Goal: Task Accomplishment & Management: Manage account settings

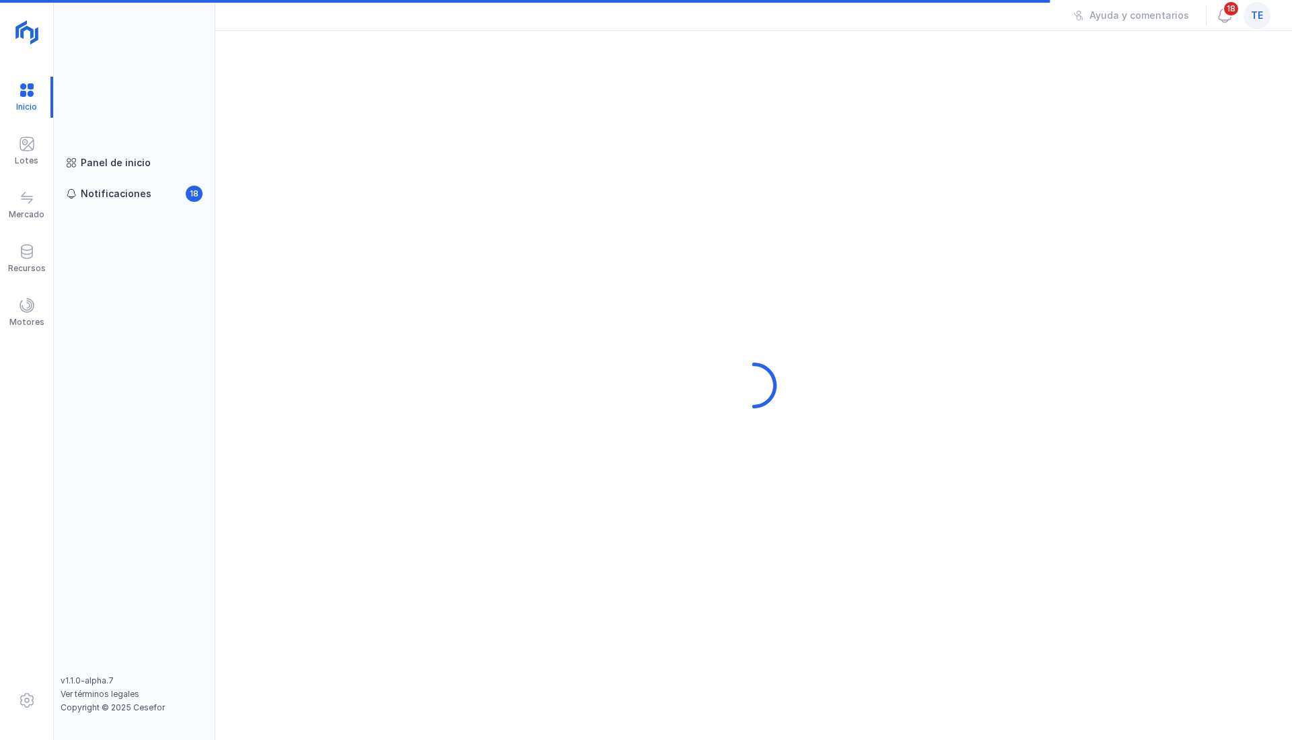
click at [121, 191] on div "Notificaciones" at bounding box center [116, 193] width 71 height 13
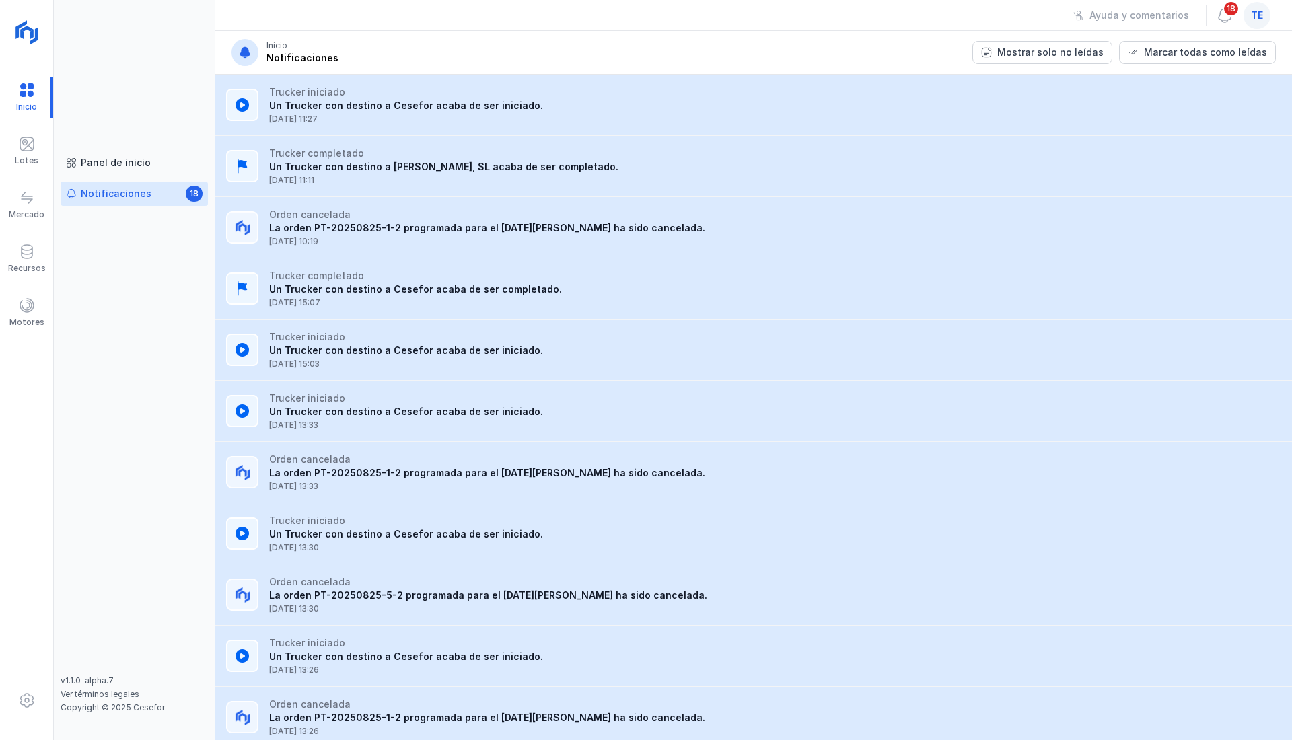
click at [1226, 9] on span "18" at bounding box center [1230, 9] width 17 height 16
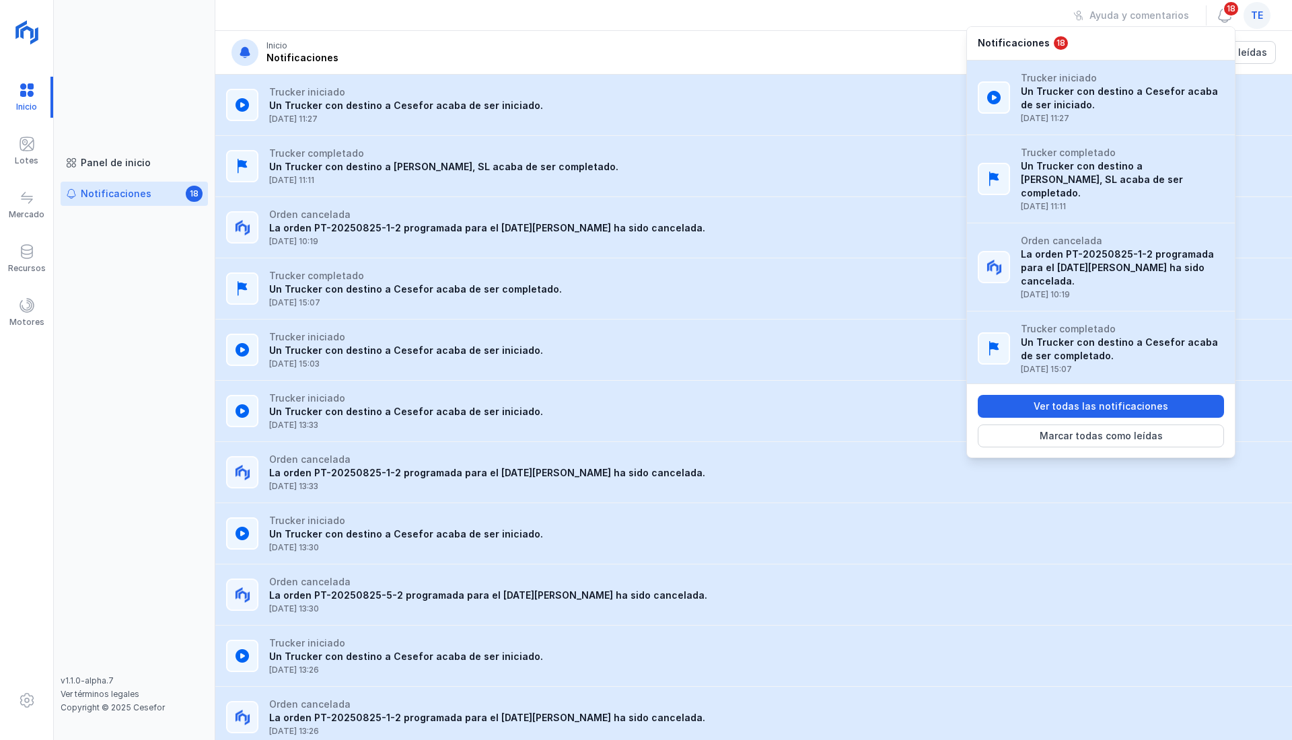
click at [1067, 442] on button "Marcar todas como leídas" at bounding box center [1101, 436] width 246 height 23
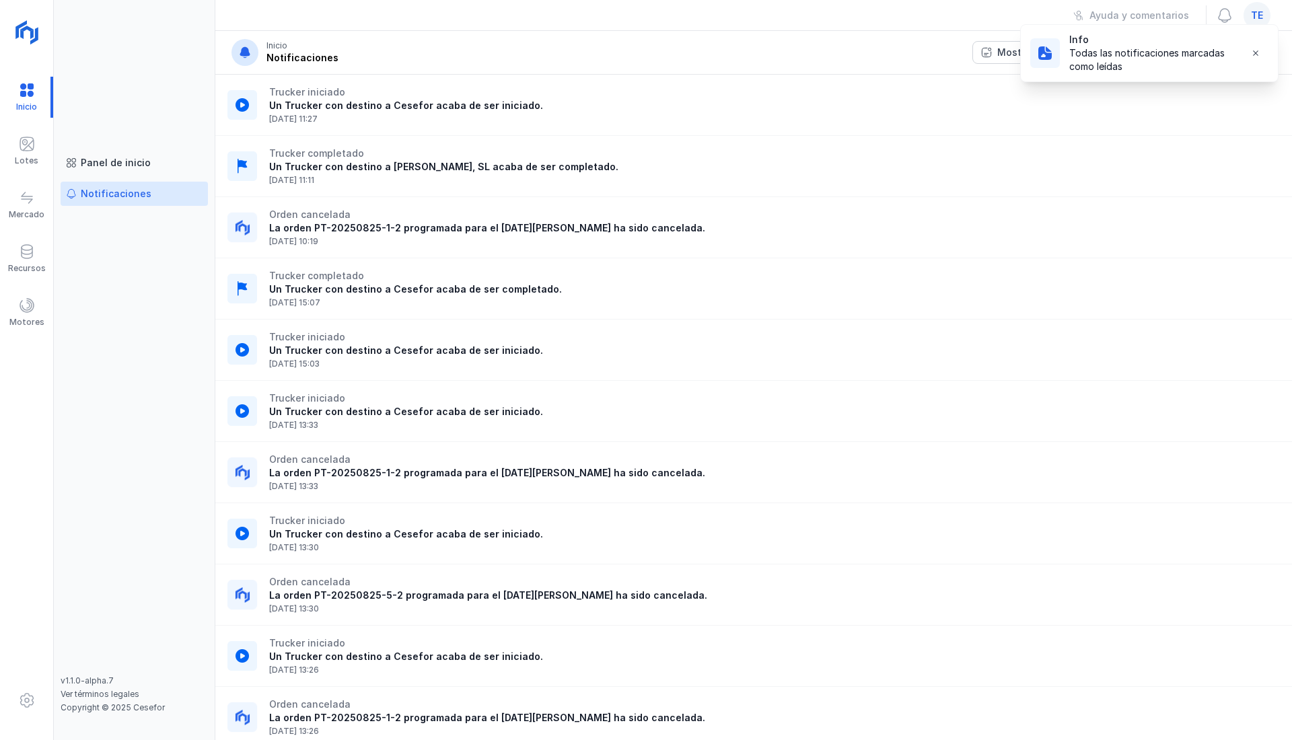
click at [33, 145] on span at bounding box center [27, 144] width 16 height 16
